Goal: Task Accomplishment & Management: Use online tool/utility

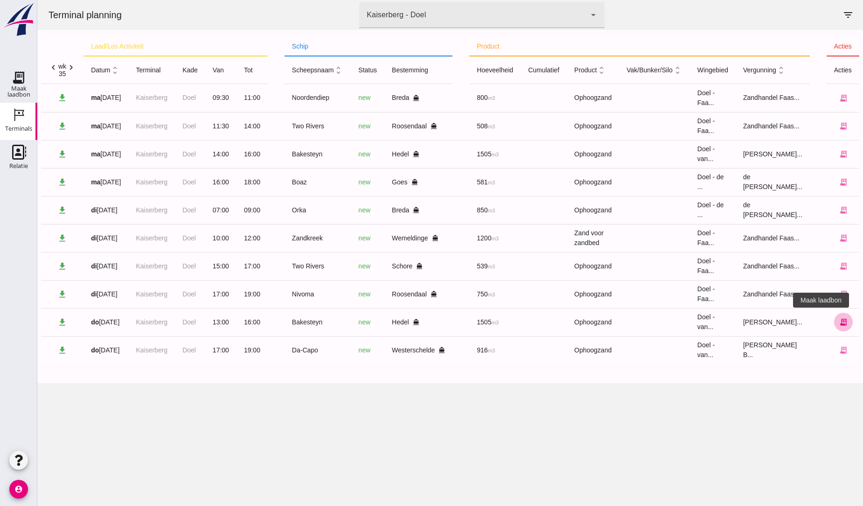
click at [839, 319] on icon "receipt_long" at bounding box center [843, 322] width 8 height 8
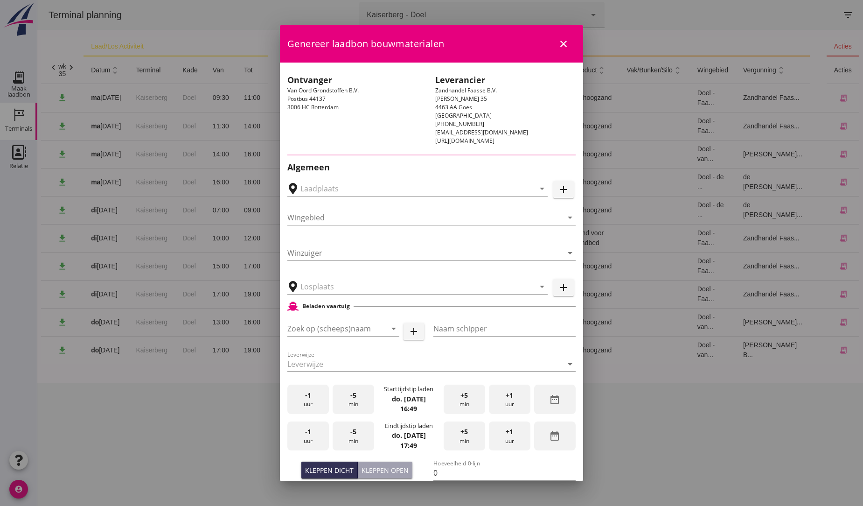
type input "[PERSON_NAME]"
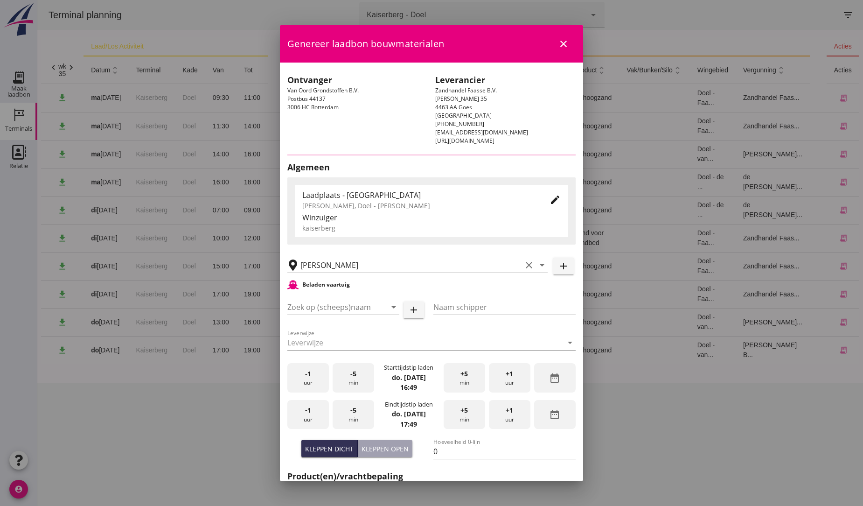
type input "Bakesteyn"
type input "Schipper Bakesteyn"
type input "1643"
type input "Ophoogzand (6120)"
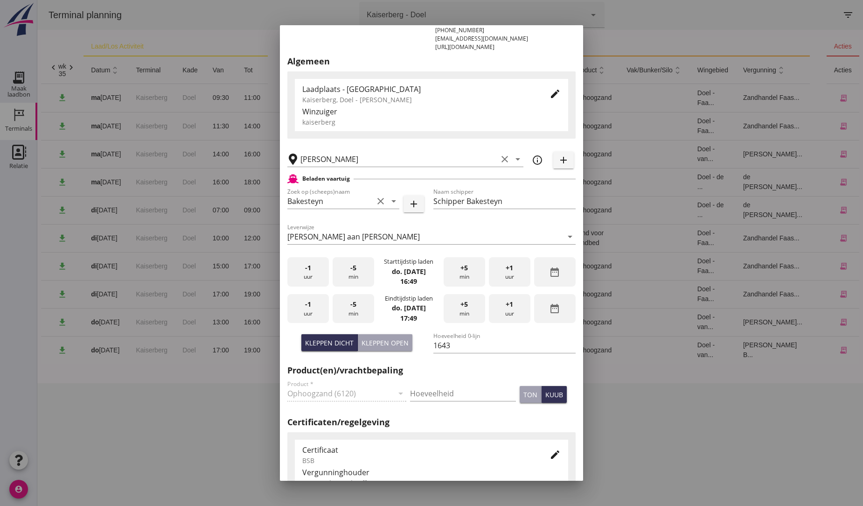
scroll to position [104, 0]
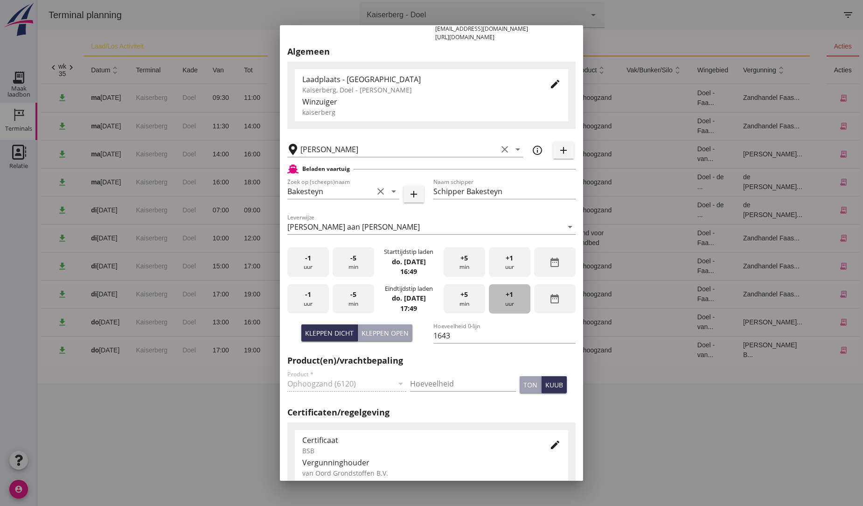
click at [502, 300] on div "+1 uur" at bounding box center [510, 298] width 42 height 29
click at [451, 333] on input "1643" at bounding box center [504, 335] width 142 height 15
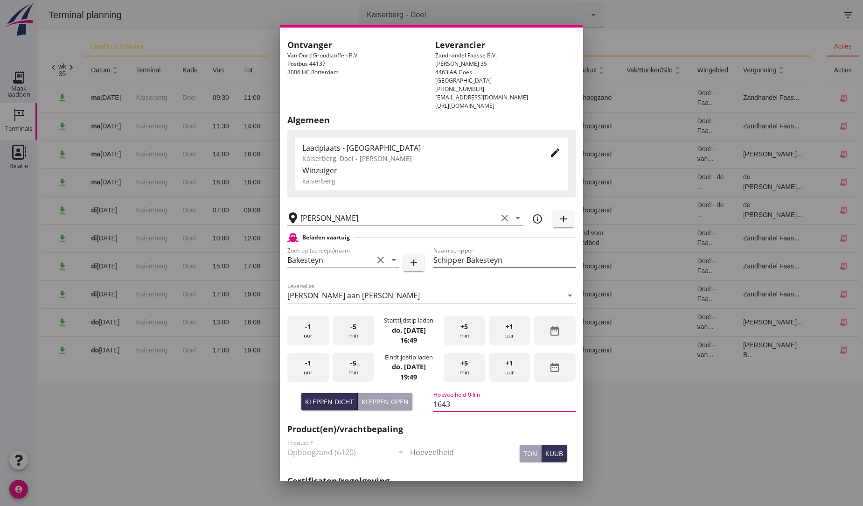
scroll to position [0, 0]
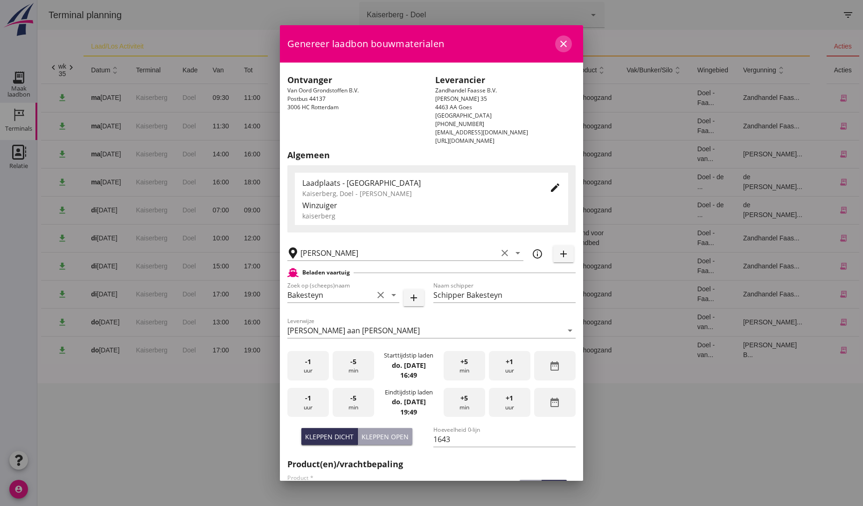
click at [558, 43] on icon "close" at bounding box center [563, 43] width 11 height 11
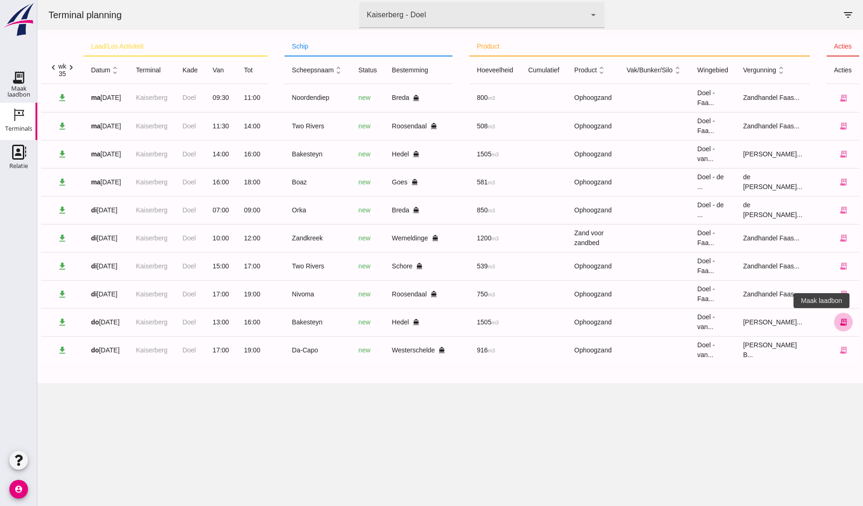
click at [839, 324] on icon "receipt_long" at bounding box center [843, 322] width 8 height 8
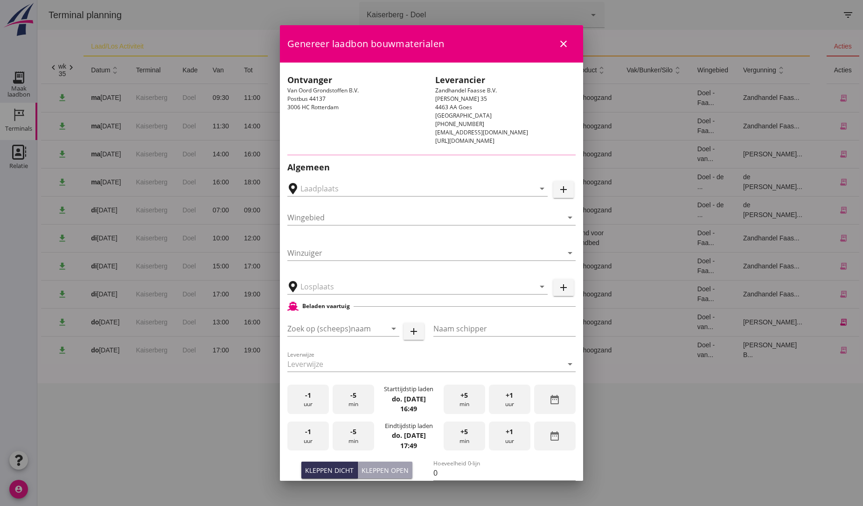
type input "[PERSON_NAME]"
type input "Bakesteyn"
type input "Schipper Bakesteyn"
type input "1643"
type input "Ophoogzand (6120)"
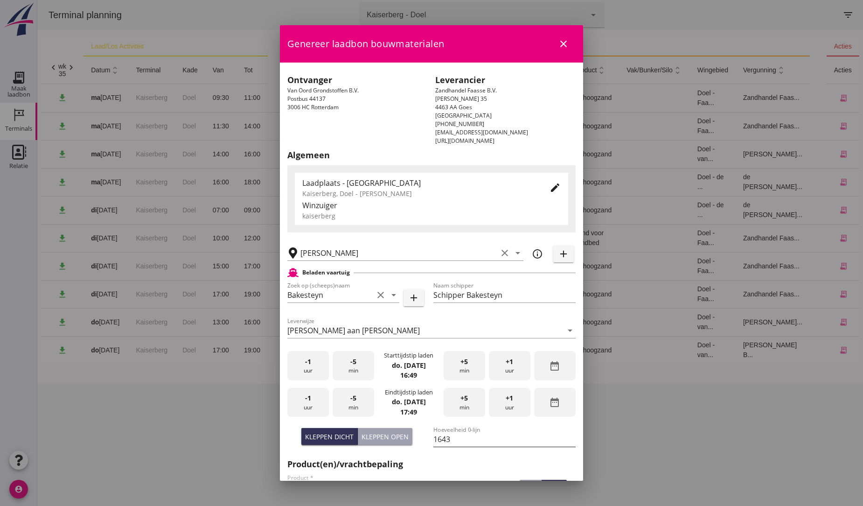
click at [456, 437] on input "1643" at bounding box center [504, 438] width 142 height 15
type input "1505"
click at [494, 464] on h2 "Product(en)/vrachtbepaling" at bounding box center [431, 463] width 288 height 13
click at [506, 402] on span "+1" at bounding box center [509, 398] width 7 height 10
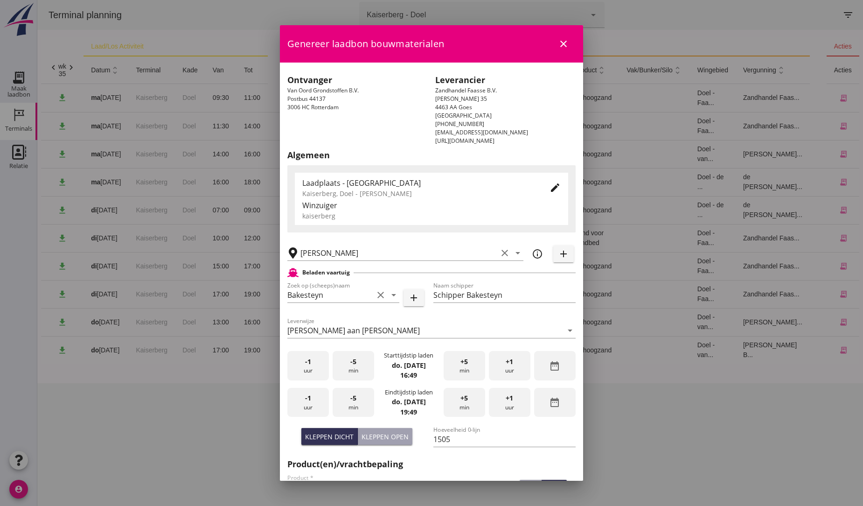
click at [506, 402] on span "+1" at bounding box center [509, 398] width 7 height 10
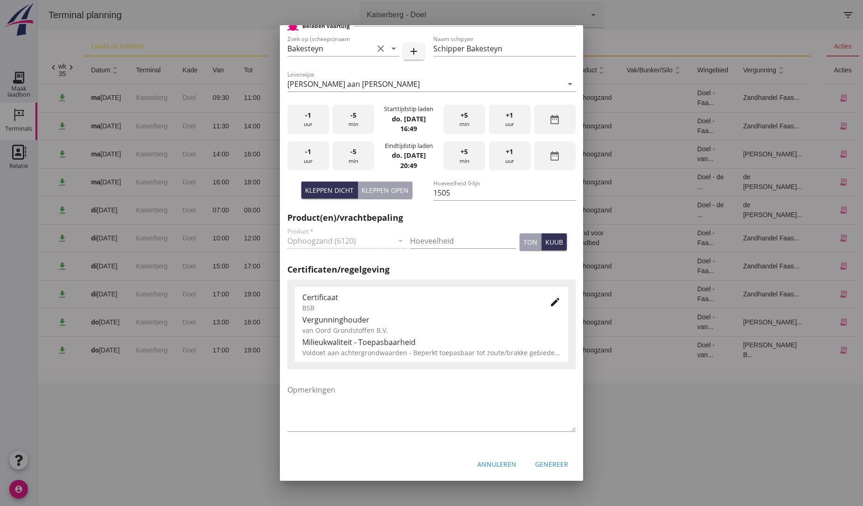
scroll to position [247, 0]
click at [556, 460] on div "Genereer" at bounding box center [551, 463] width 33 height 10
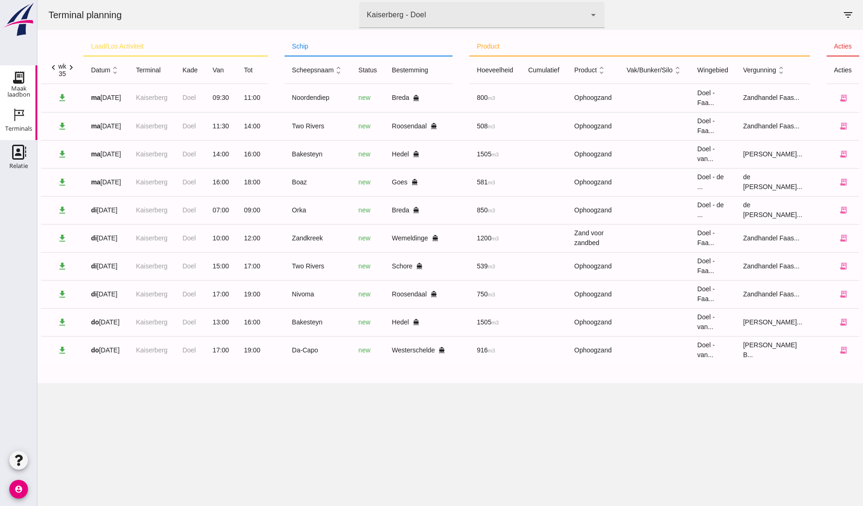
click at [19, 79] on icon "Maak laadbon" at bounding box center [18, 77] width 15 height 15
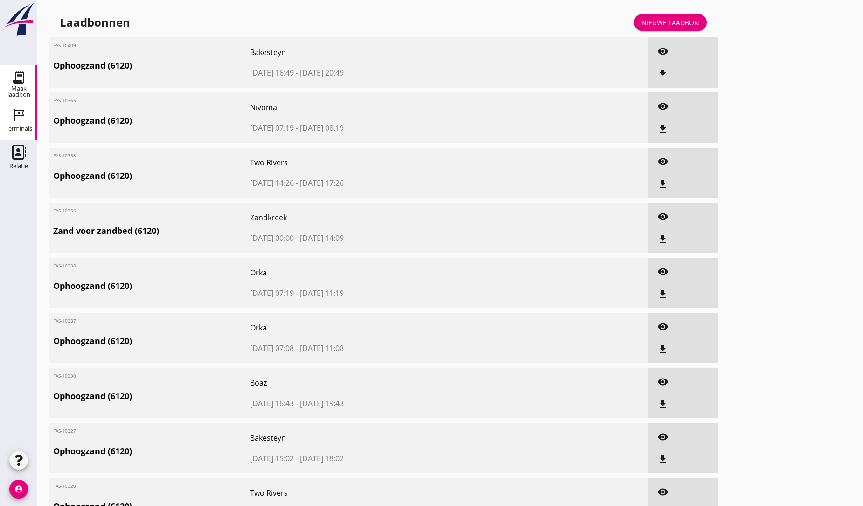
click at [25, 117] on icon "Terminals" at bounding box center [18, 114] width 15 height 15
